Goal: Task Accomplishment & Management: Use online tool/utility

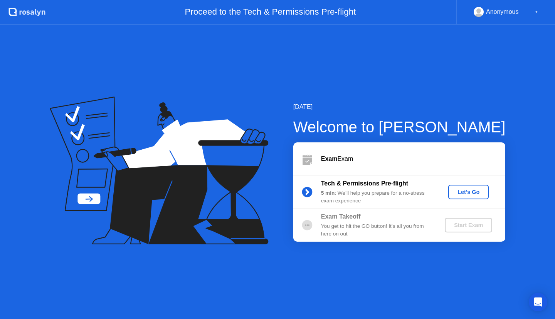
click at [466, 189] on div "Let's Go" at bounding box center [468, 192] width 34 height 6
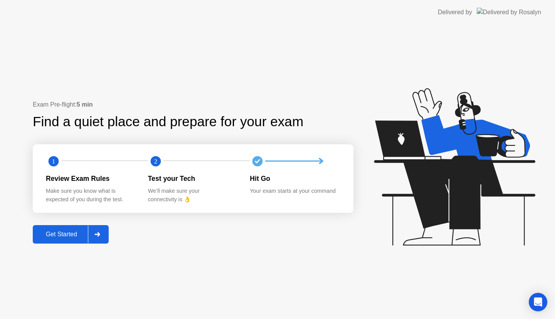
click at [71, 240] on button "Get Started" at bounding box center [71, 234] width 76 height 18
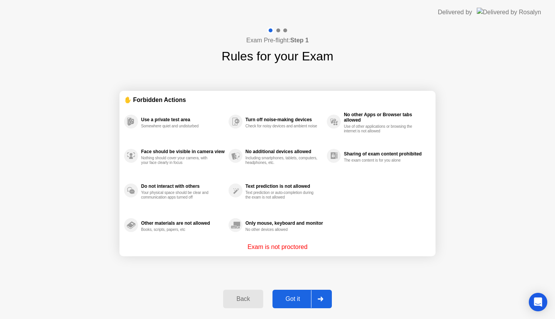
click at [298, 299] on div "Got it" at bounding box center [293, 299] width 36 height 7
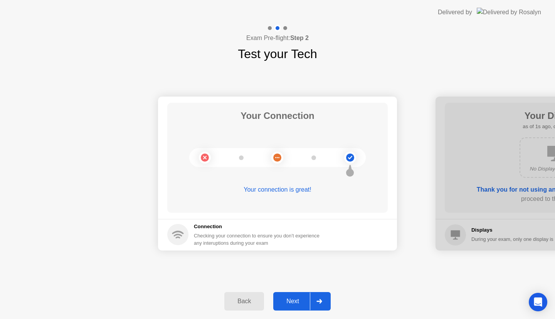
click at [295, 305] on div "Next" at bounding box center [292, 301] width 34 height 7
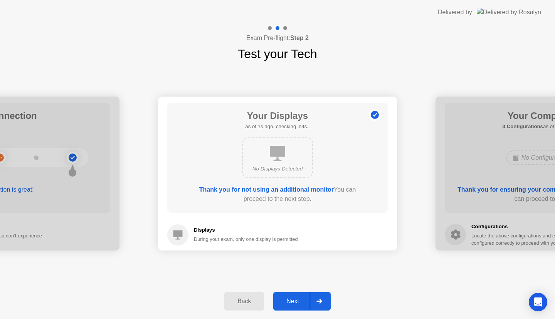
click at [302, 304] on div "Next" at bounding box center [292, 301] width 34 height 7
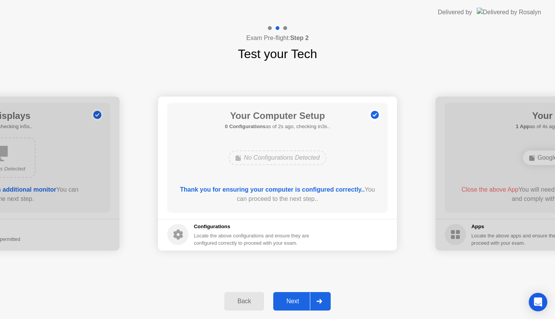
click at [289, 301] on div "Next" at bounding box center [292, 301] width 34 height 7
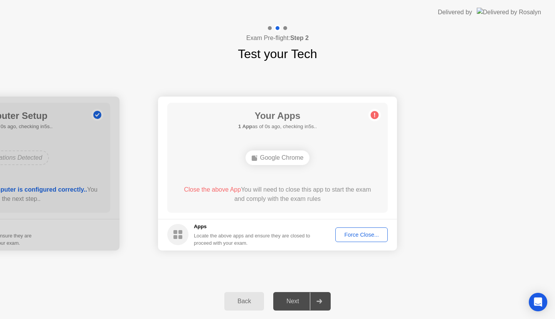
click at [361, 235] on div "Force Close..." at bounding box center [361, 235] width 47 height 6
click at [364, 237] on div "Force Close..." at bounding box center [361, 235] width 47 height 6
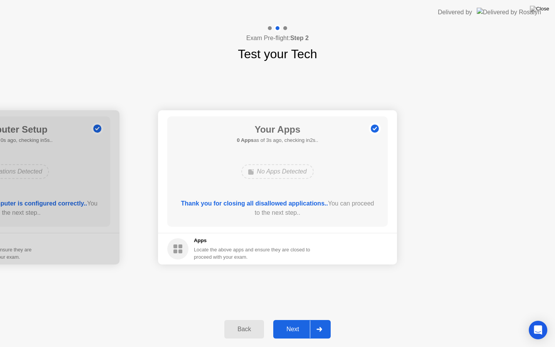
click at [299, 319] on div "Next" at bounding box center [292, 329] width 34 height 7
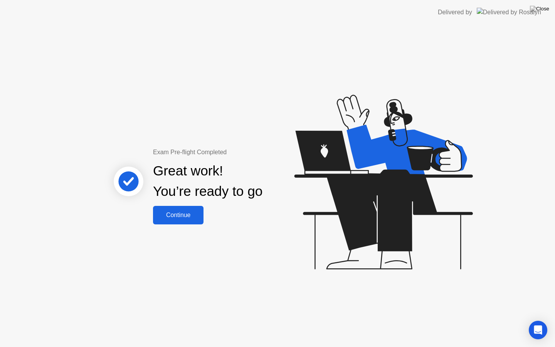
click at [191, 218] on div "Continue" at bounding box center [178, 215] width 46 height 7
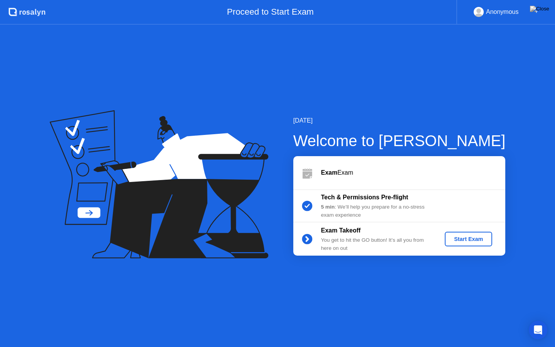
click at [465, 237] on div "Start Exam" at bounding box center [468, 239] width 41 height 6
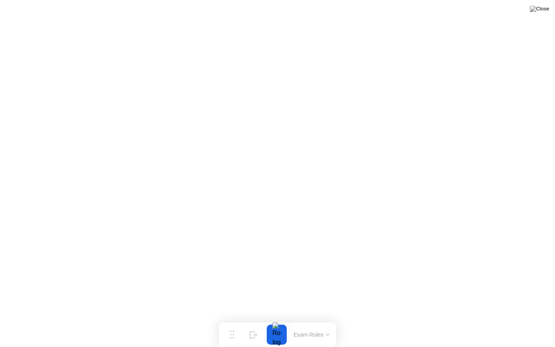
click at [327, 319] on icon at bounding box center [327, 335] width 3 height 2
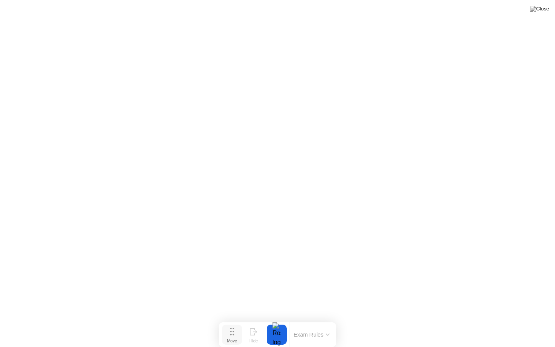
click at [237, 319] on div "Move" at bounding box center [232, 340] width 10 height 5
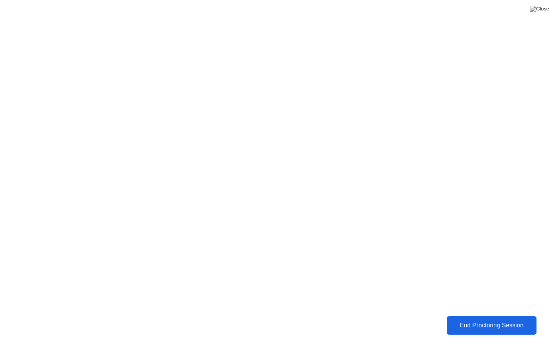
click at [500, 319] on div "End Proctoring Session" at bounding box center [491, 325] width 86 height 7
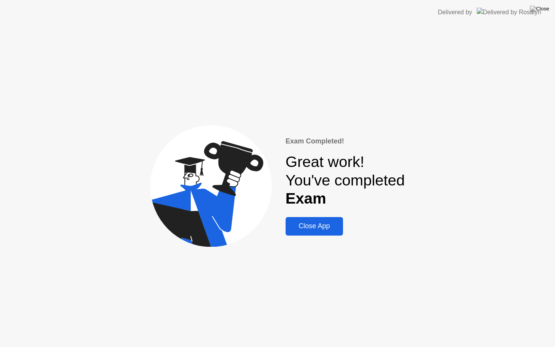
click at [319, 227] on div "Close App" at bounding box center [314, 226] width 53 height 8
